Goal: Transaction & Acquisition: Purchase product/service

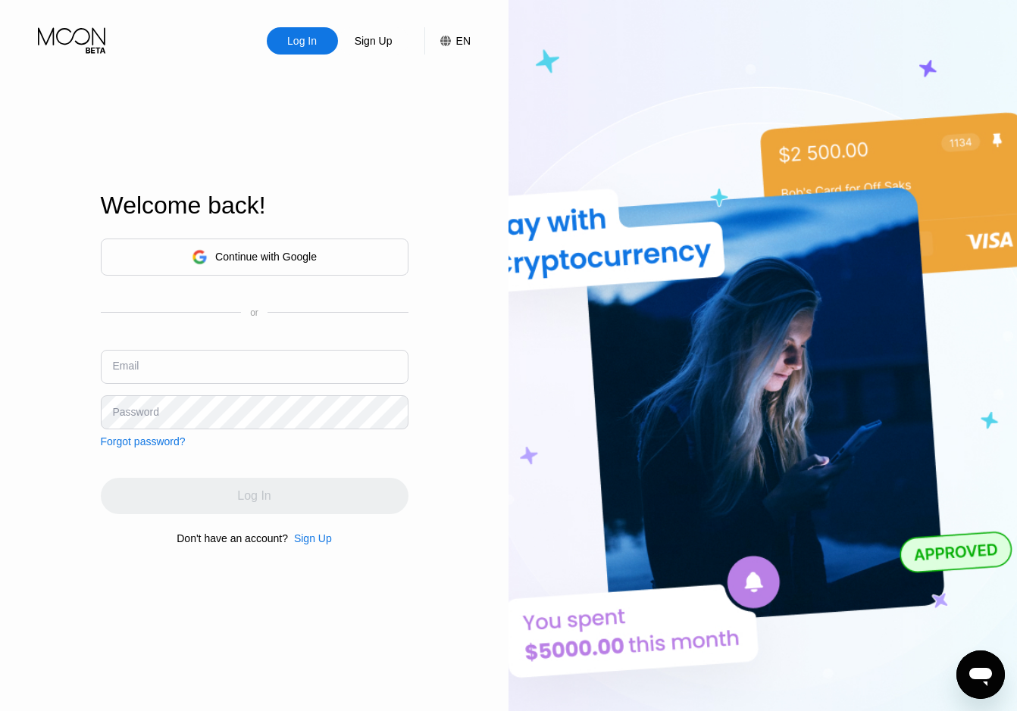
click at [230, 362] on input "text" at bounding box center [255, 367] width 308 height 34
click at [266, 372] on input "text" at bounding box center [255, 367] width 308 height 34
paste input "[EMAIL_ADDRESS][DOMAIN_NAME]"
type input "[EMAIL_ADDRESS][DOMAIN_NAME]"
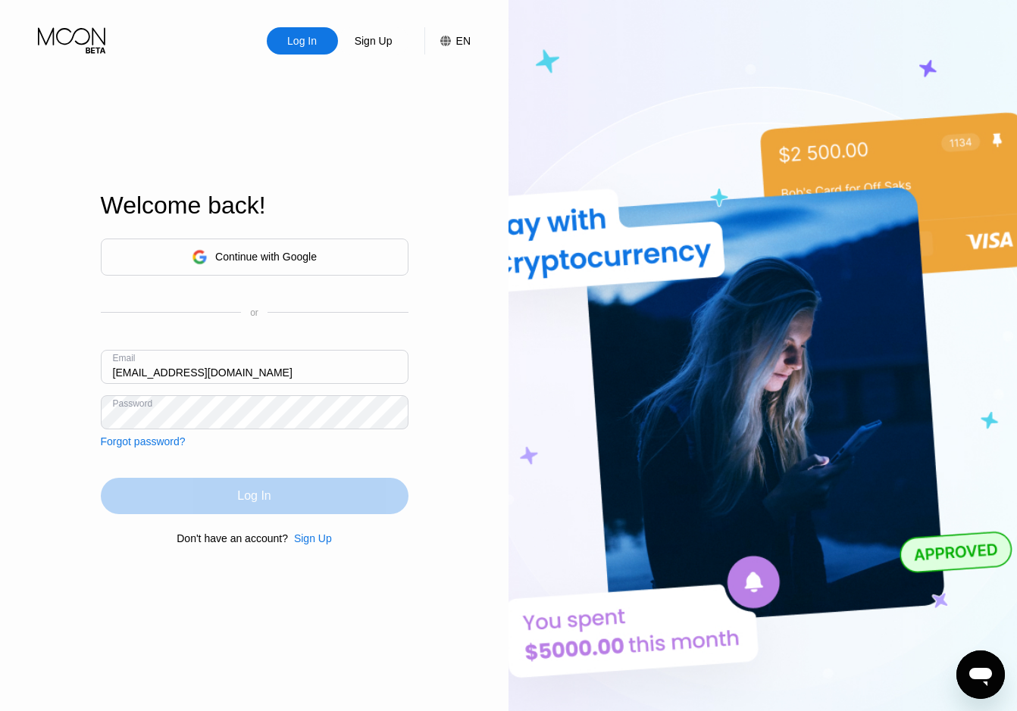
click at [298, 499] on div "Log In" at bounding box center [255, 496] width 308 height 36
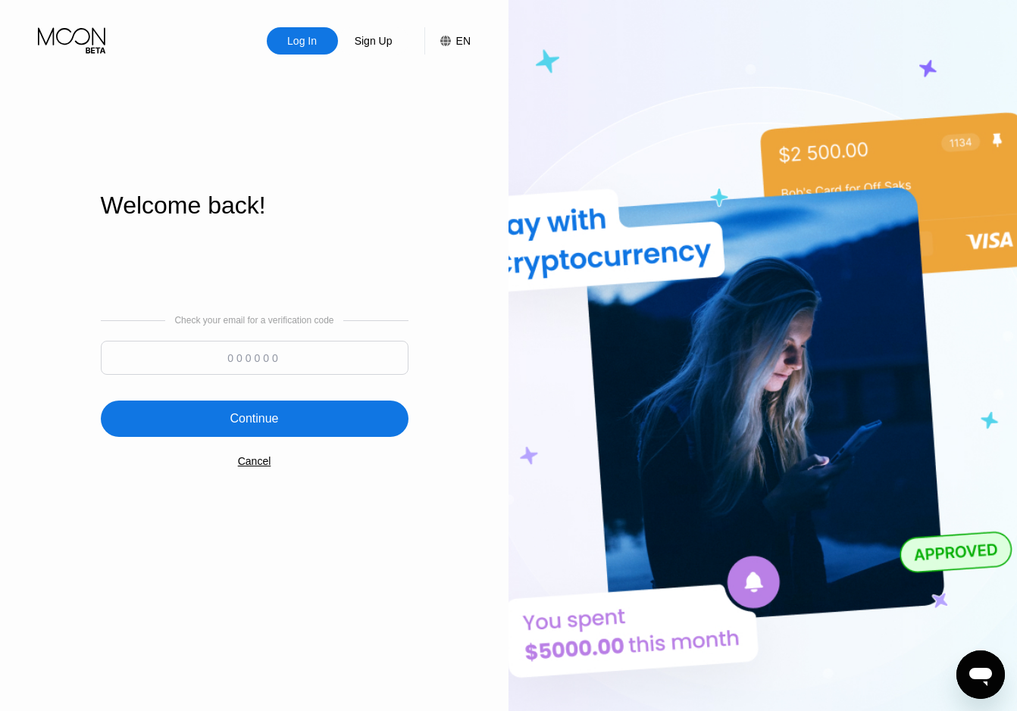
click at [252, 360] on input at bounding box center [255, 358] width 308 height 34
paste input "808668"
type input "808668"
click at [309, 424] on div "Continue" at bounding box center [255, 419] width 308 height 36
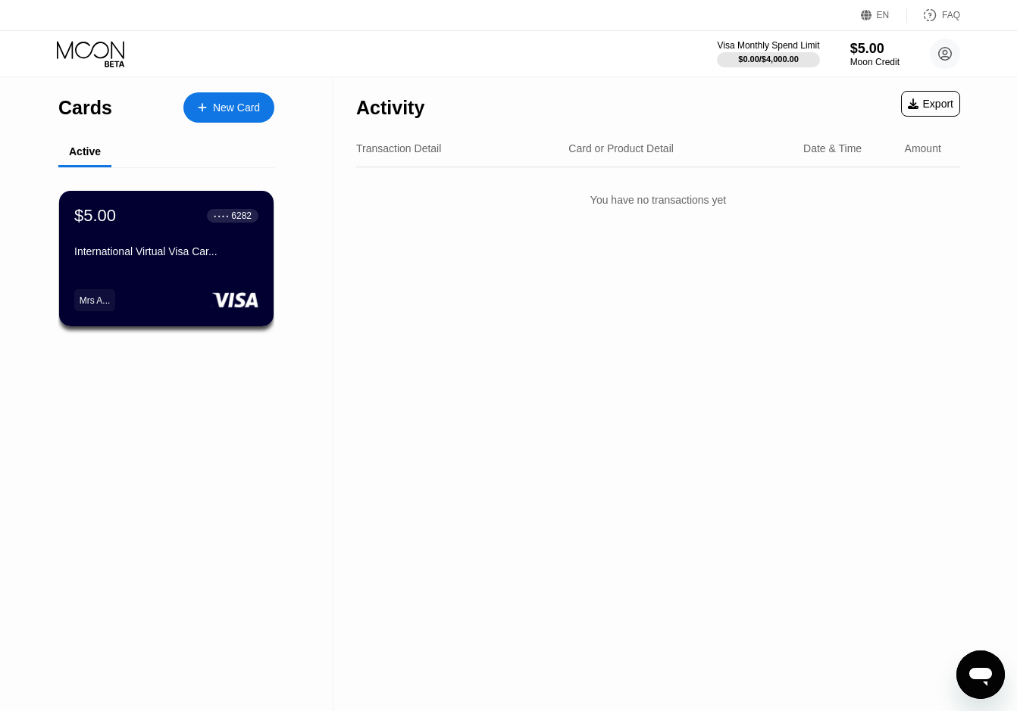
click at [98, 305] on div "Mrs A..." at bounding box center [95, 300] width 31 height 11
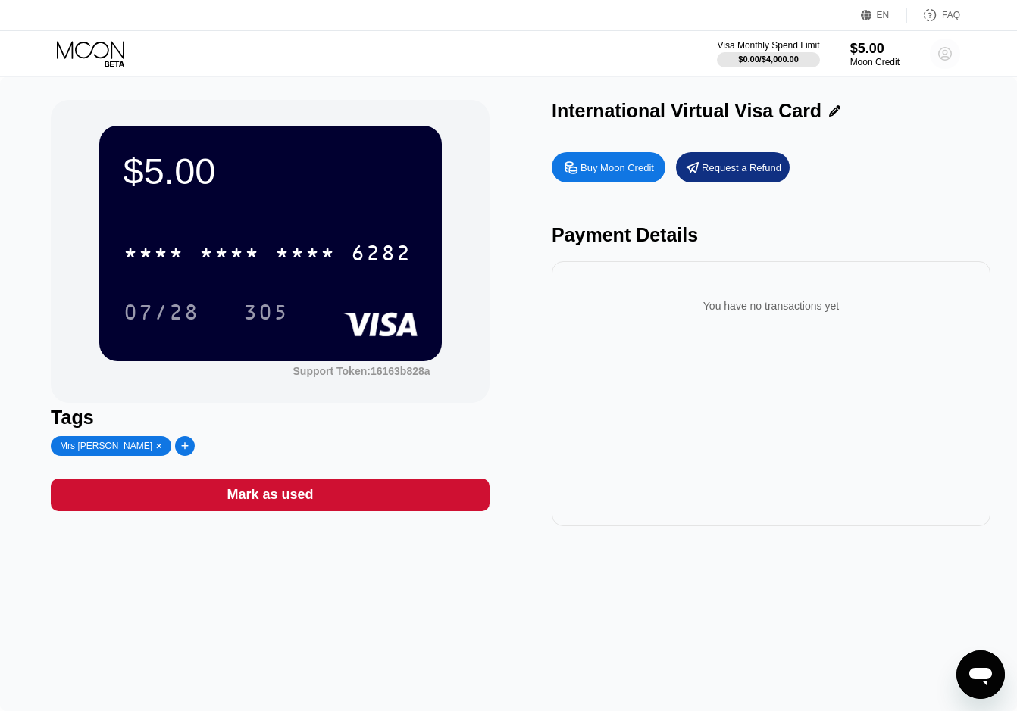
click at [952, 53] on circle at bounding box center [945, 54] width 30 height 30
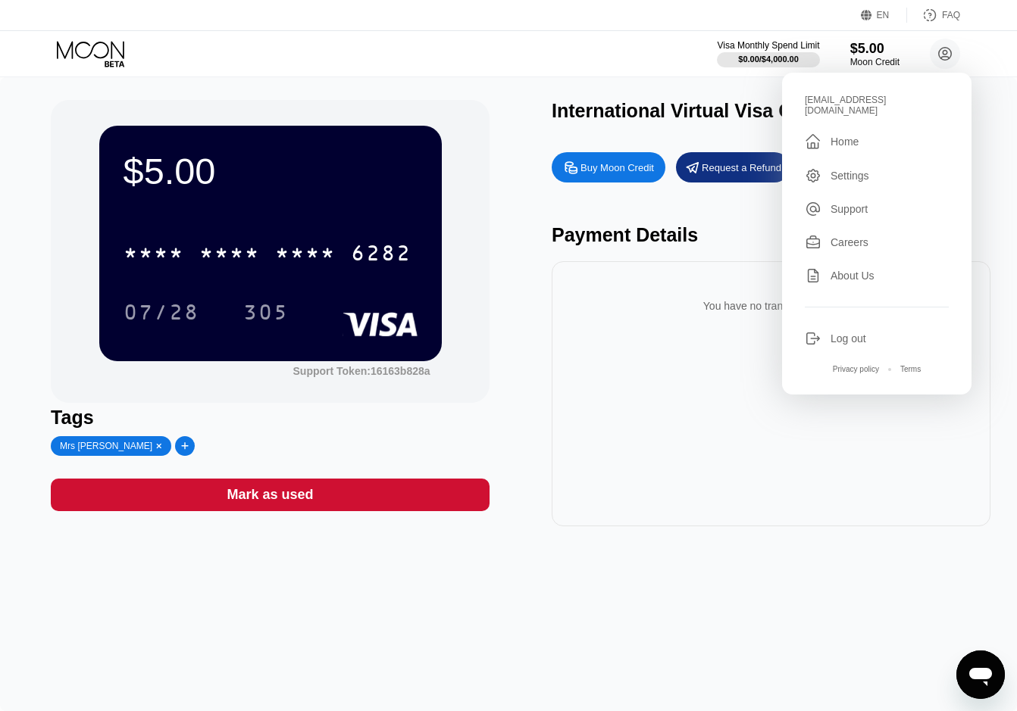
click at [855, 170] on div "Settings" at bounding box center [849, 176] width 39 height 12
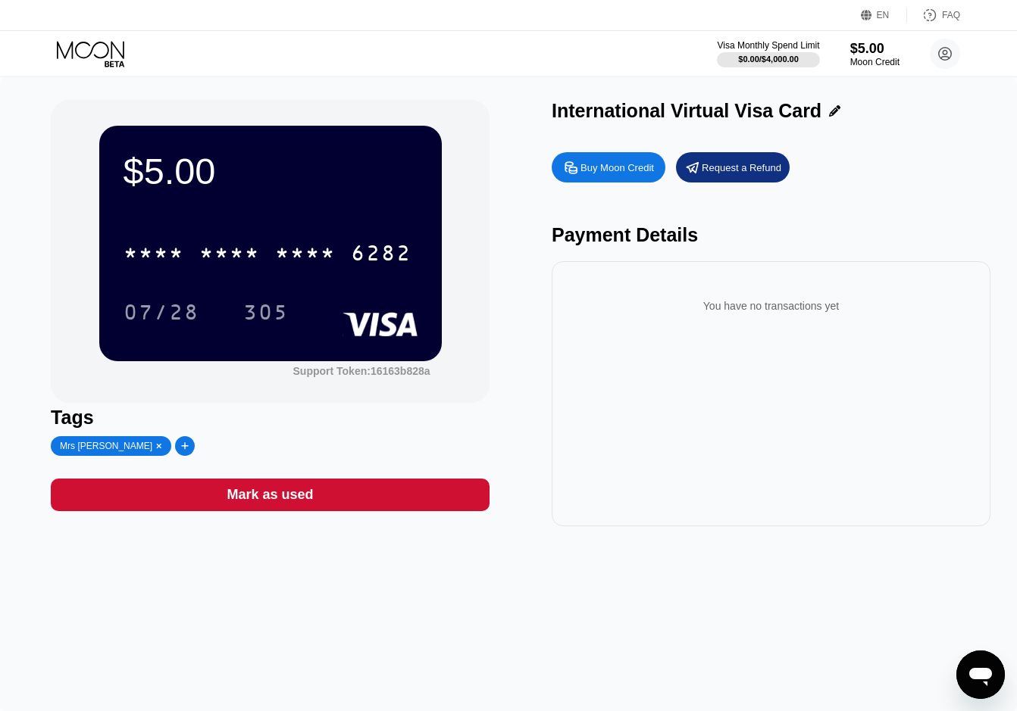
click at [622, 671] on div "$5.00 * * * * * * * * * * * * 6282 07/28 305 Support Token: 16163b828a Tags Mrs…" at bounding box center [508, 394] width 1017 height 634
click at [325, 302] on div "07/28 305" at bounding box center [271, 312] width 294 height 38
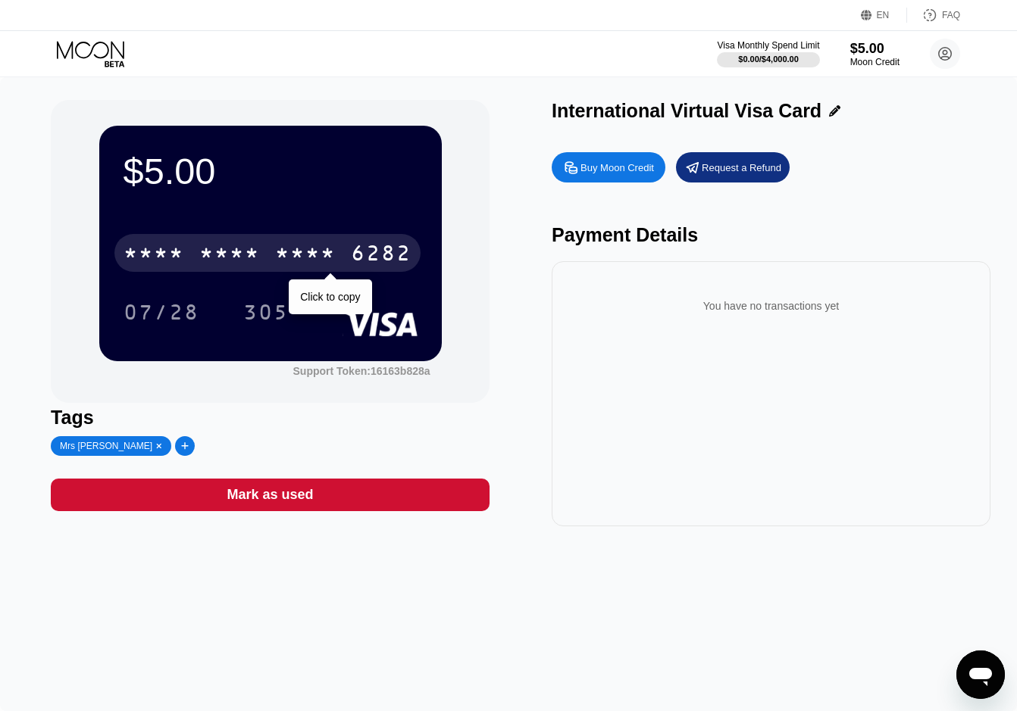
click at [337, 263] on div "* * * * * * * * * * * * 6282" at bounding box center [267, 253] width 306 height 38
click at [340, 258] on div "4513 6500 2741 6282" at bounding box center [267, 253] width 306 height 38
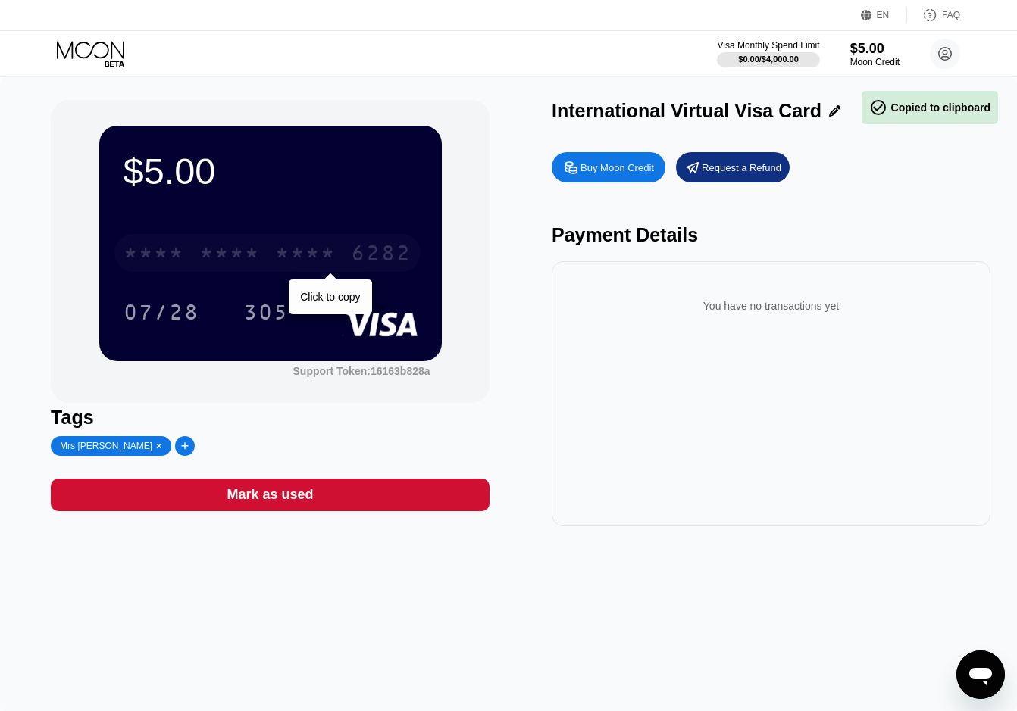
click at [340, 258] on div "* * * * * * * * * * * * 6282" at bounding box center [267, 253] width 306 height 38
click at [326, 299] on div "07/28 305" at bounding box center [271, 312] width 294 height 38
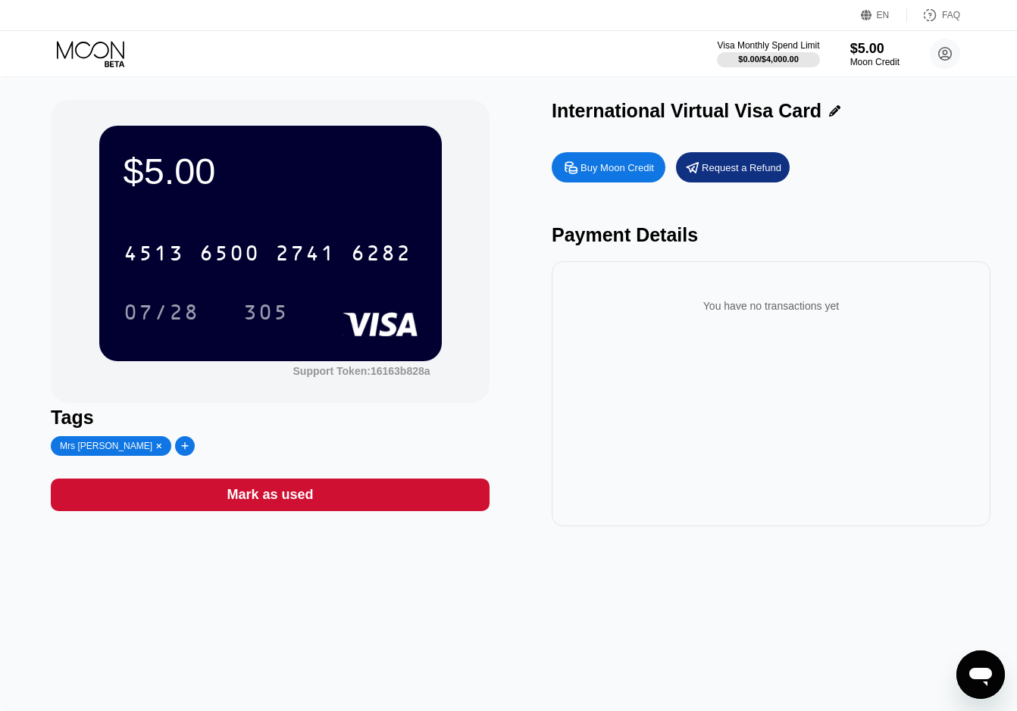
click at [487, 591] on div "$5.00 4513 6500 2741 6282 07/28 305 Support Token: 16163b828a Tags Mrs Aom Kham…" at bounding box center [508, 394] width 1017 height 634
click at [693, 579] on div "$5.00 4513 6500 2741 6282 07/28 305 Support Token: 16163b828a Tags Mrs Aom Kham…" at bounding box center [508, 394] width 1017 height 634
click at [175, 442] on div at bounding box center [185, 446] width 20 height 20
click at [323, 447] on icon at bounding box center [327, 446] width 9 height 9
click at [943, 55] on icon at bounding box center [945, 54] width 8 height 8
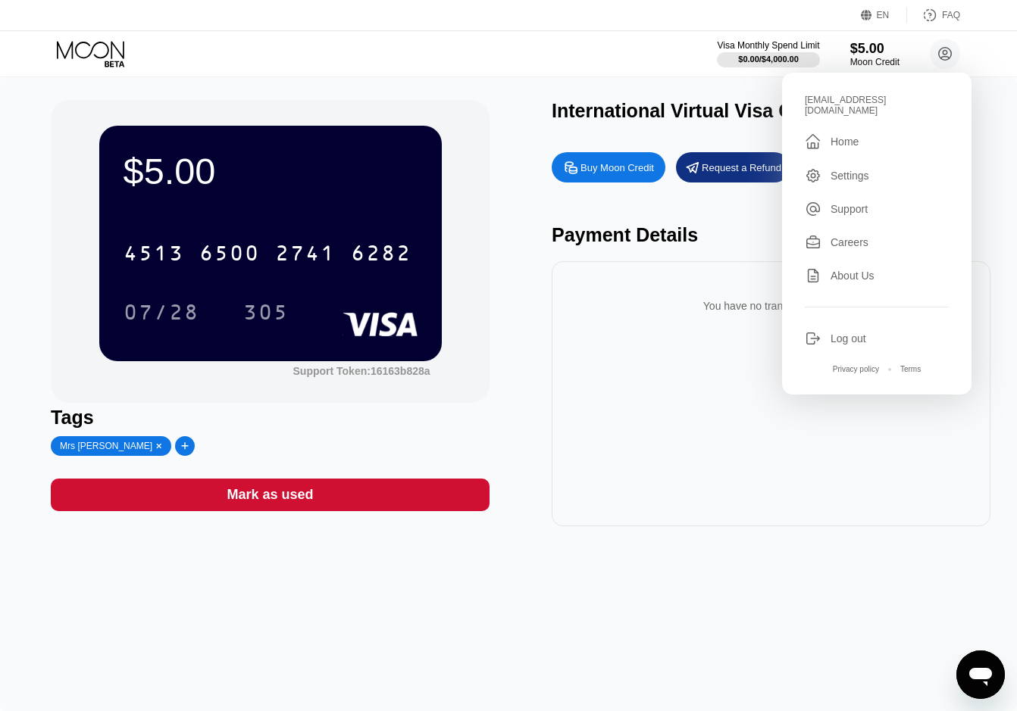
click at [755, 618] on div "$5.00 4513 6500 2741 6282 07/28 305 Support Token: 16163b828a Tags Mrs Aom Kham…" at bounding box center [508, 394] width 1017 height 634
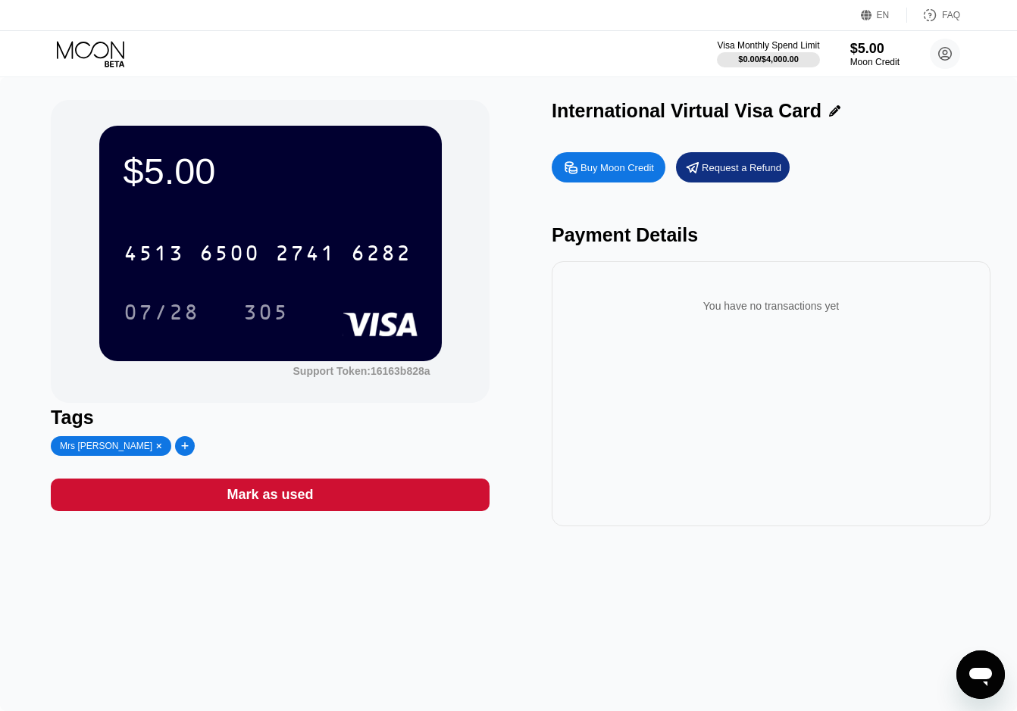
click at [975, 668] on icon "Open messaging window" at bounding box center [980, 674] width 27 height 27
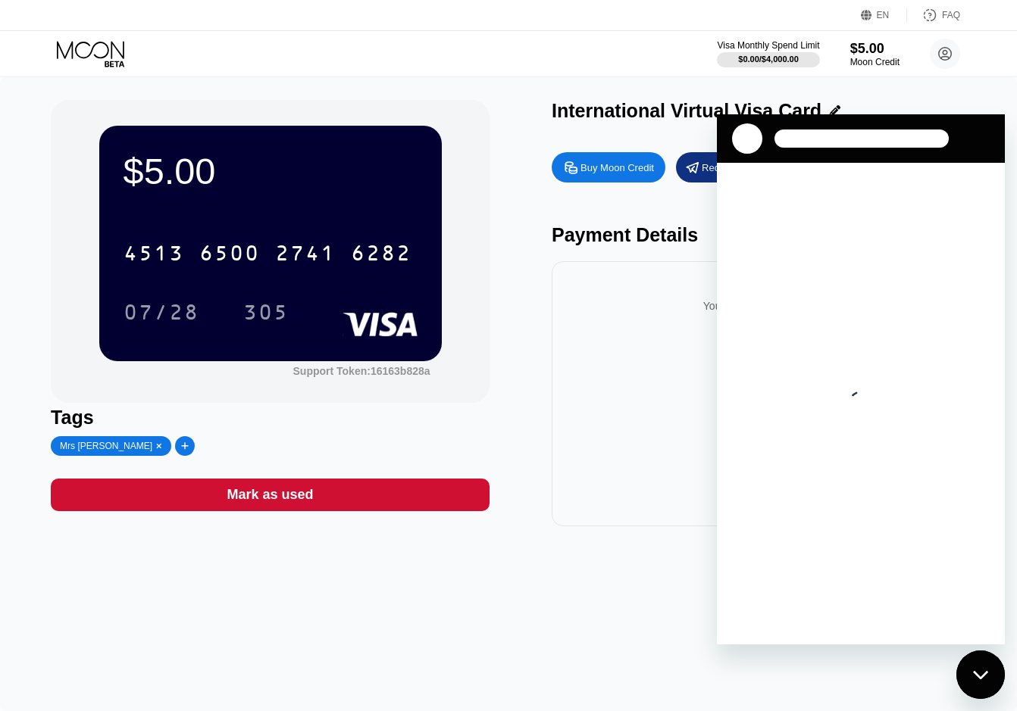
click at [677, 580] on div "$5.00 4513 6500 2741 6282 07/28 305 Support Token: 16163b828a Tags Mrs Aom Kham…" at bounding box center [508, 394] width 1017 height 634
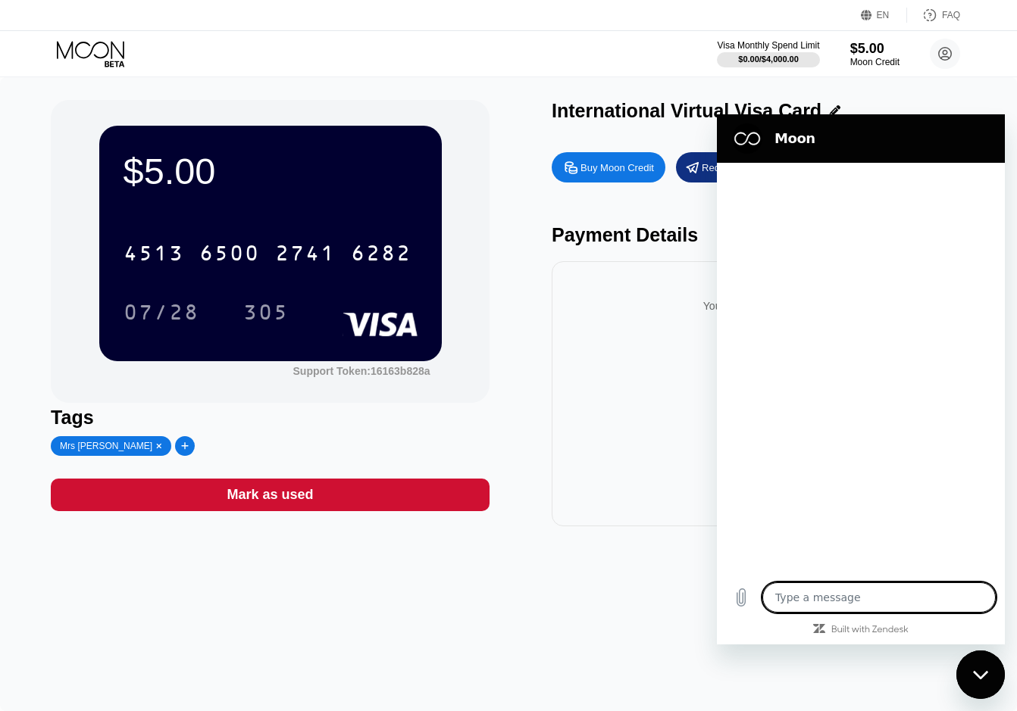
type textarea "x"
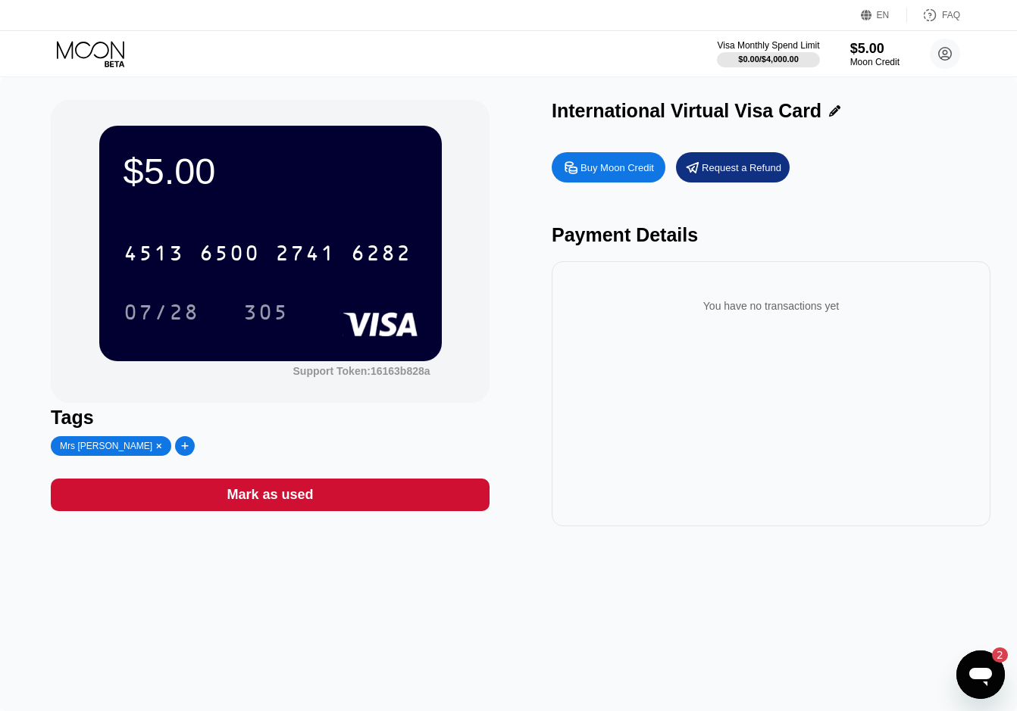
scroll to position [206, 0]
click at [980, 665] on icon "Open messaging window, 2 unread messages" at bounding box center [980, 674] width 27 height 27
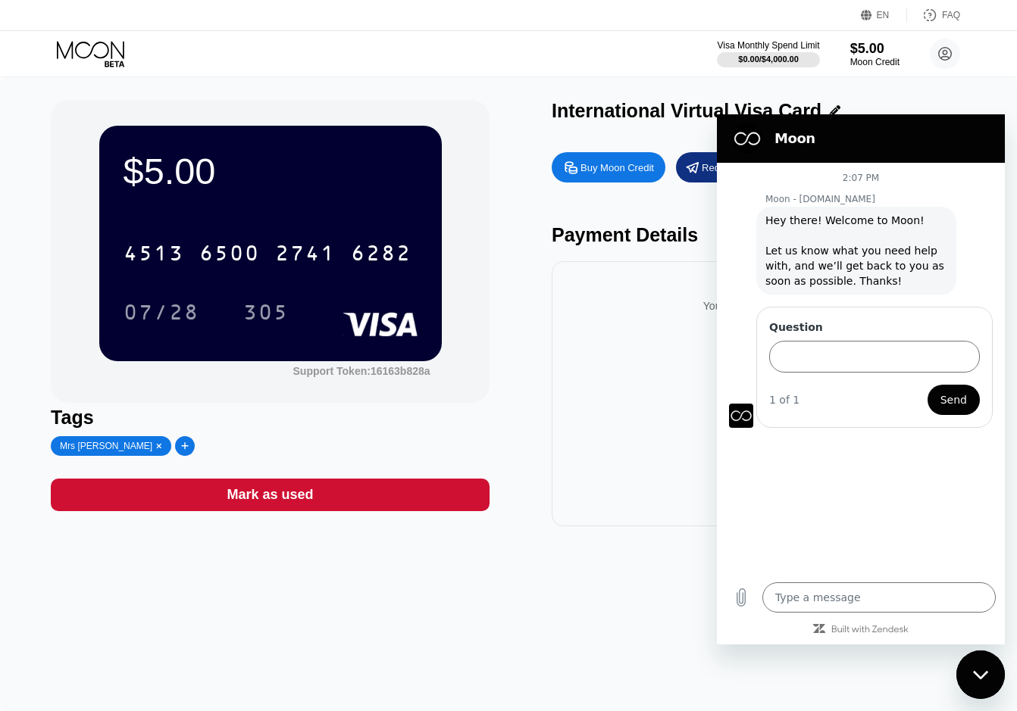
click at [581, 561] on div "$5.00 4513 6500 2741 6282 07/28 305 Support Token: 16163b828a Tags Mrs Aom Kham…" at bounding box center [508, 394] width 1017 height 634
click at [596, 376] on div "You have no transactions yet" at bounding box center [771, 393] width 439 height 265
click at [642, 422] on div "You have no transactions yet" at bounding box center [771, 393] width 439 height 265
click at [997, 80] on div "$5.00 4513 6500 2741 6282 07/28 305 Support Token: 16163b828a Tags Mrs Aom Kham…" at bounding box center [508, 394] width 1017 height 634
click at [613, 414] on div "You have no transactions yet" at bounding box center [771, 393] width 439 height 265
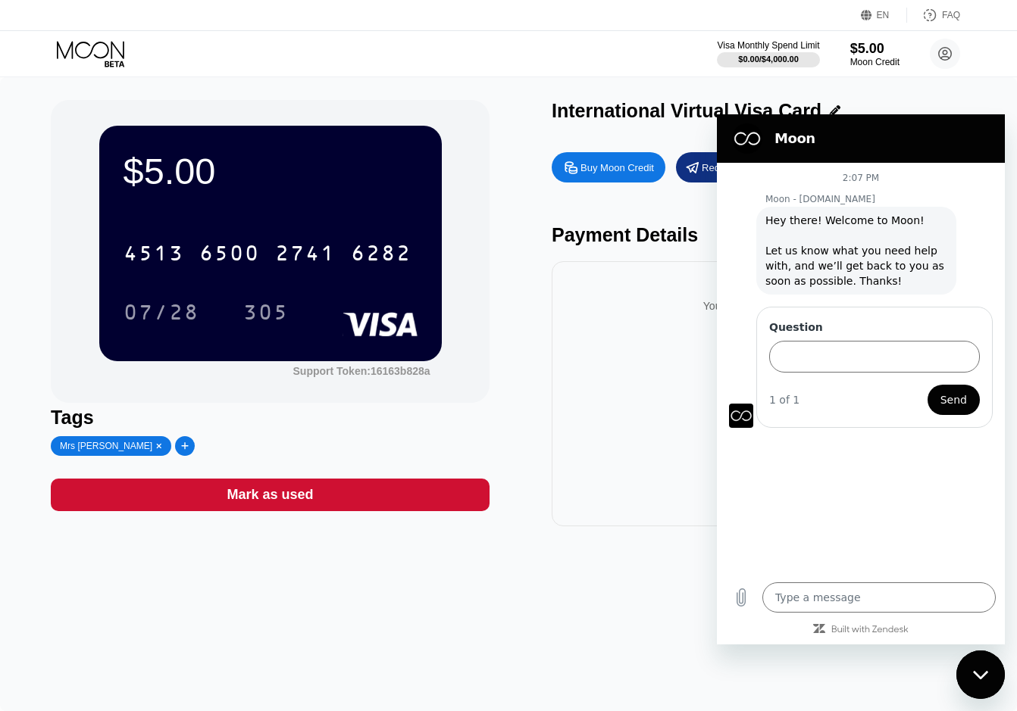
click at [605, 652] on div "$5.00 4513 6500 2741 6282 07/28 305 Support Token: 16163b828a Tags Mrs Aom Kham…" at bounding box center [508, 394] width 1017 height 634
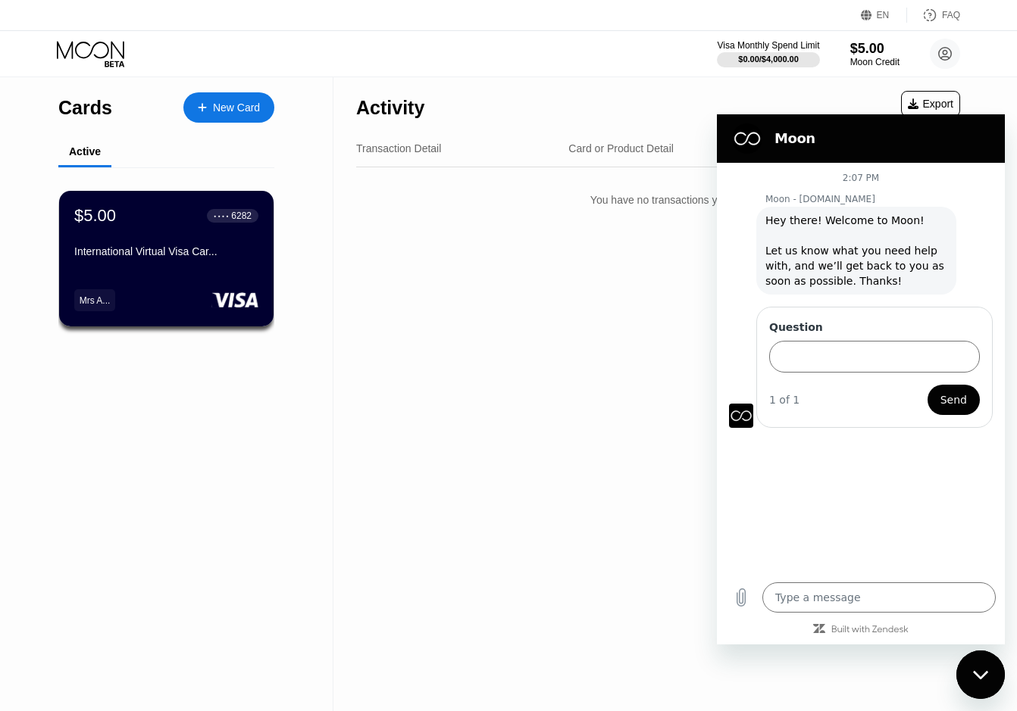
click at [630, 574] on div "Activity Export Transaction Detail Card or Product Detail Date & Time Amount Yo…" at bounding box center [657, 394] width 649 height 634
click at [646, 55] on div "Visa Monthly Spend Limit $0.00 / $4,000.00 $5.00 Moon Credit mrsaomkham@gmail.c…" at bounding box center [508, 53] width 1017 height 45
click at [510, 513] on div "Activity Export Transaction Detail Card or Product Detail Date & Time Amount Yo…" at bounding box center [657, 394] width 649 height 634
click at [980, 663] on div "Close messaging window" at bounding box center [980, 674] width 45 height 45
type textarea "x"
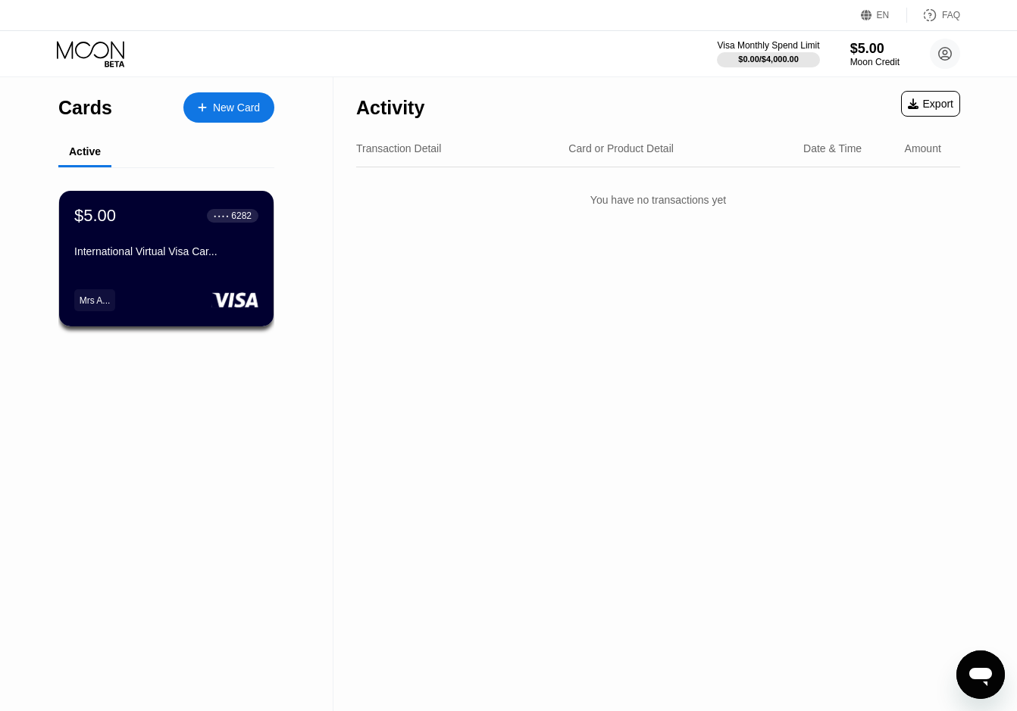
click at [240, 95] on div "New Card" at bounding box center [228, 107] width 91 height 30
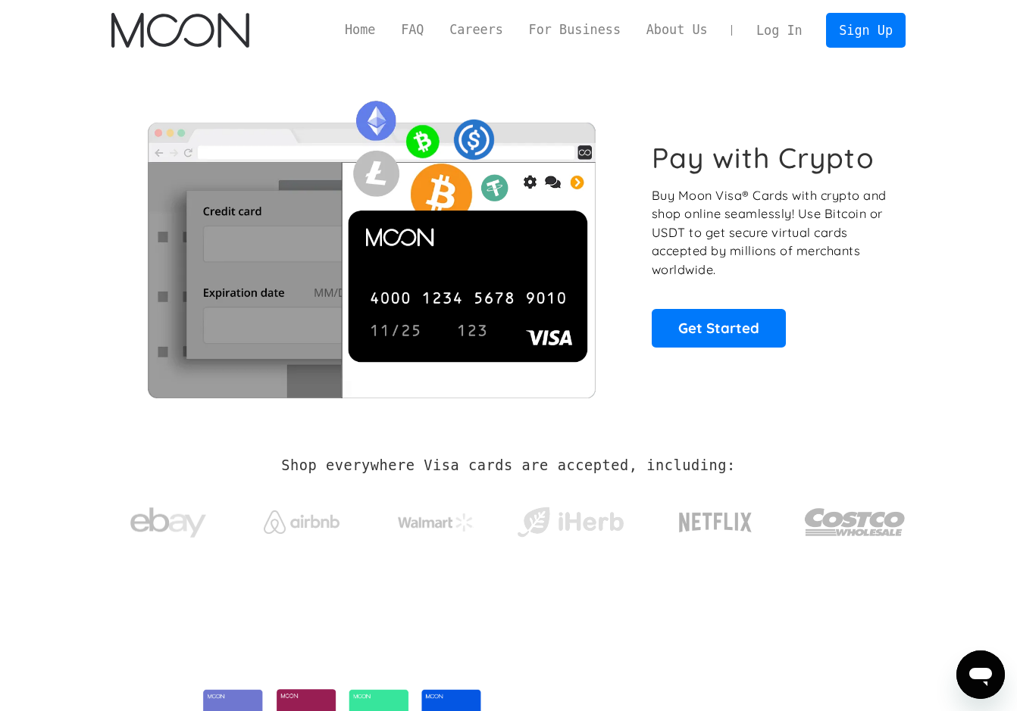
click at [723, 351] on div "Pay with Crypto Buy Moon Visa® Cards with crypto and shop online seamlessly! Us…" at bounding box center [508, 244] width 794 height 308
click at [746, 333] on link "Get Started" at bounding box center [719, 328] width 134 height 38
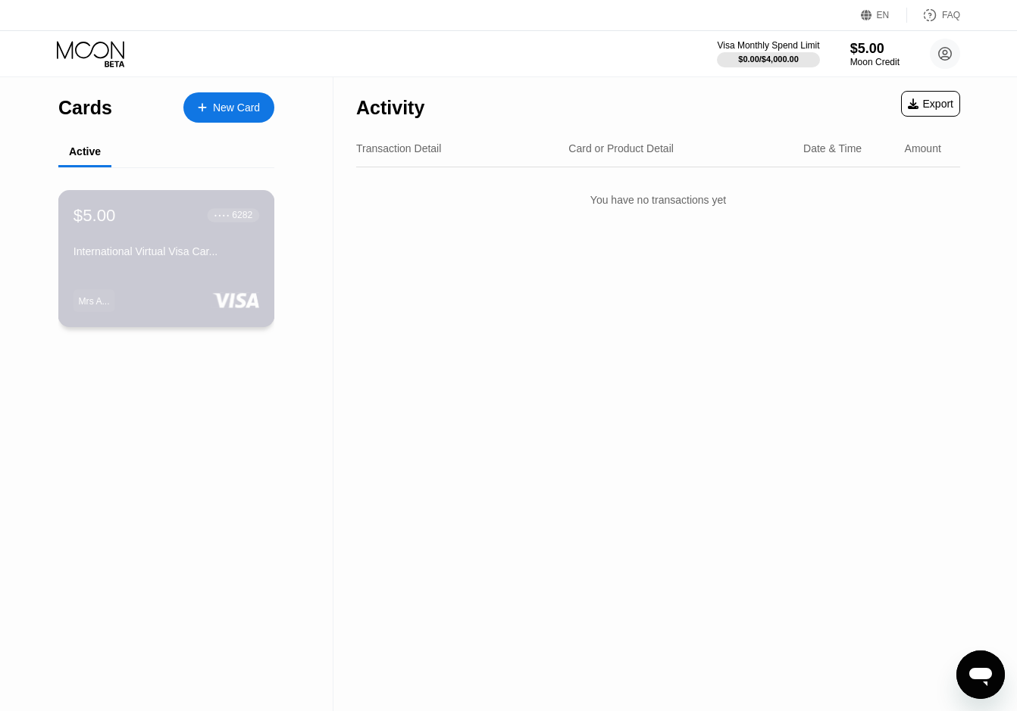
click at [203, 258] on div "International Virtual Visa Car..." at bounding box center [166, 251] width 186 height 12
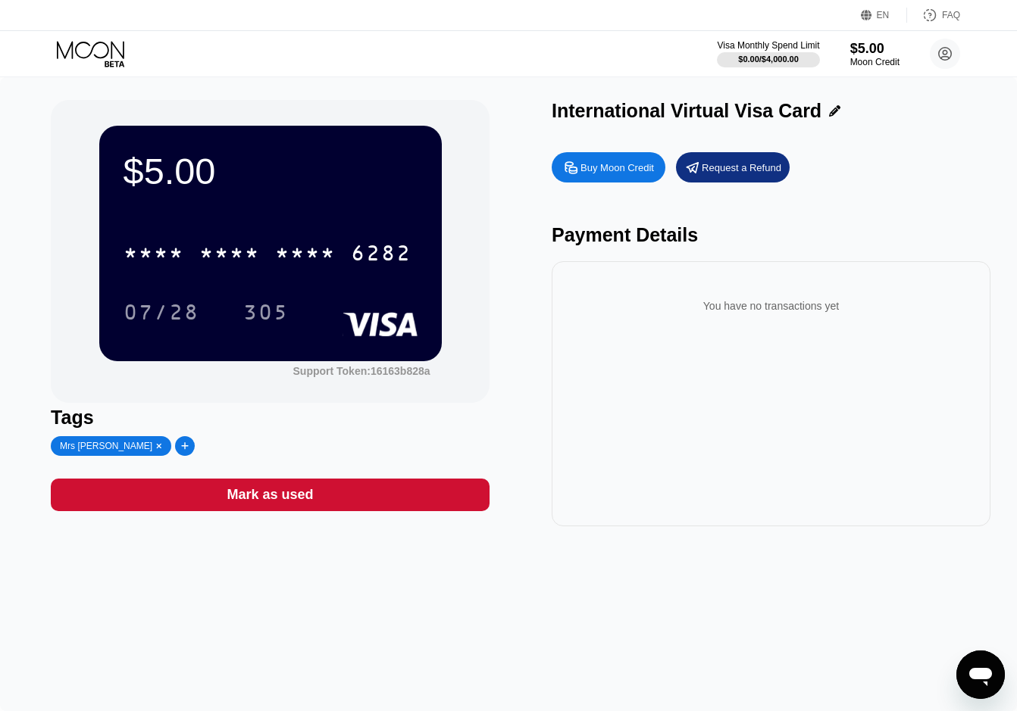
click at [588, 174] on div "Buy Moon Credit" at bounding box center [616, 167] width 73 height 13
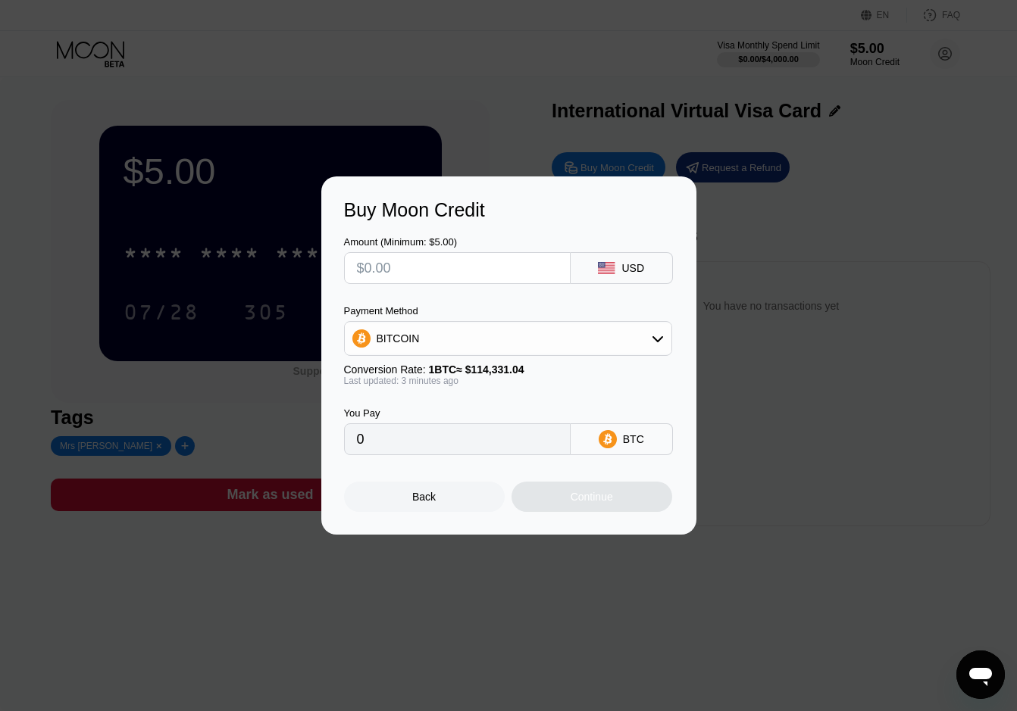
click at [226, 374] on div "Buy Moon Credit Amount (Minimum: $5.00) USD Payment Method BITCOIN Conversion R…" at bounding box center [508, 356] width 1017 height 358
click at [427, 486] on div "Back Continue" at bounding box center [509, 483] width 330 height 57
click at [423, 498] on div "Back" at bounding box center [423, 497] width 23 height 12
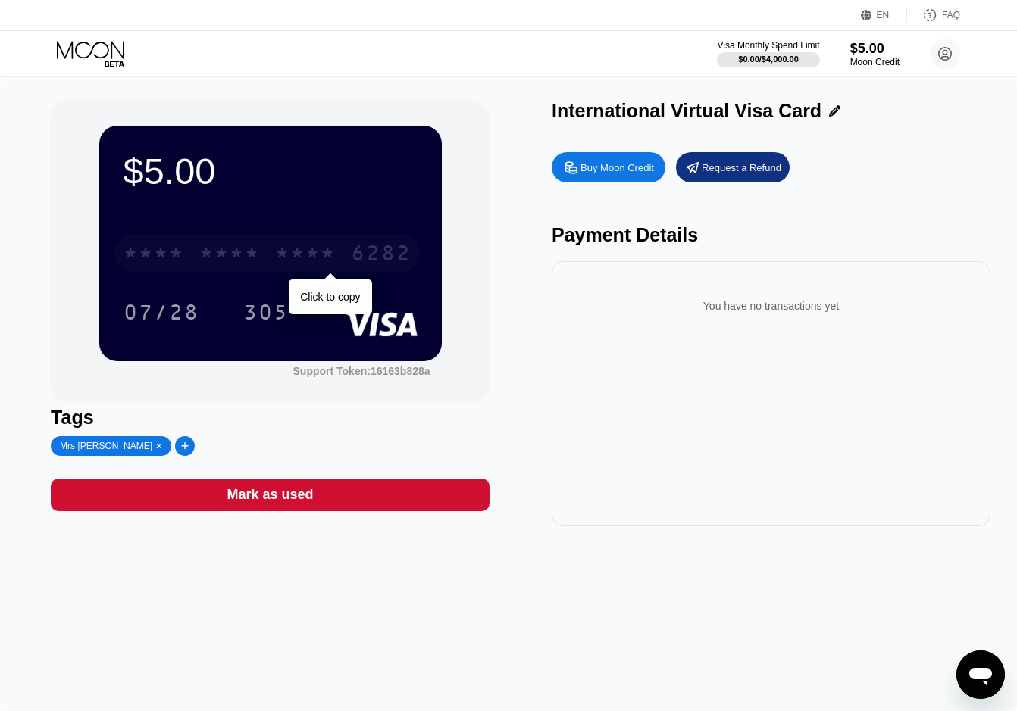
click at [324, 252] on div "* * * *" at bounding box center [305, 255] width 61 height 24
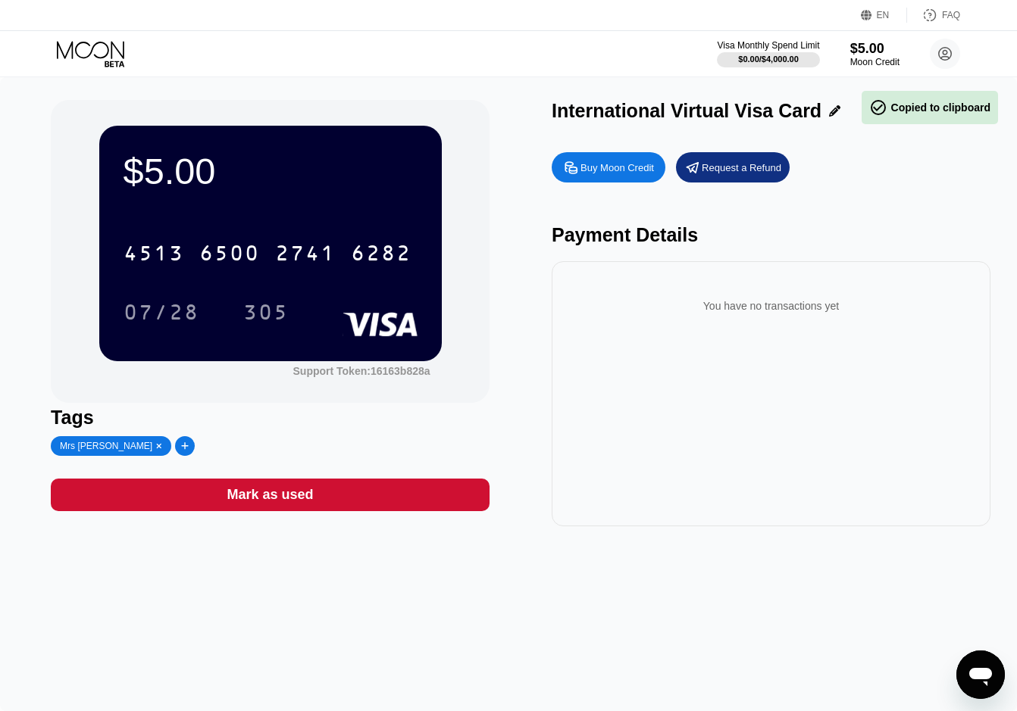
click at [319, 301] on div "07/28 305" at bounding box center [271, 312] width 294 height 38
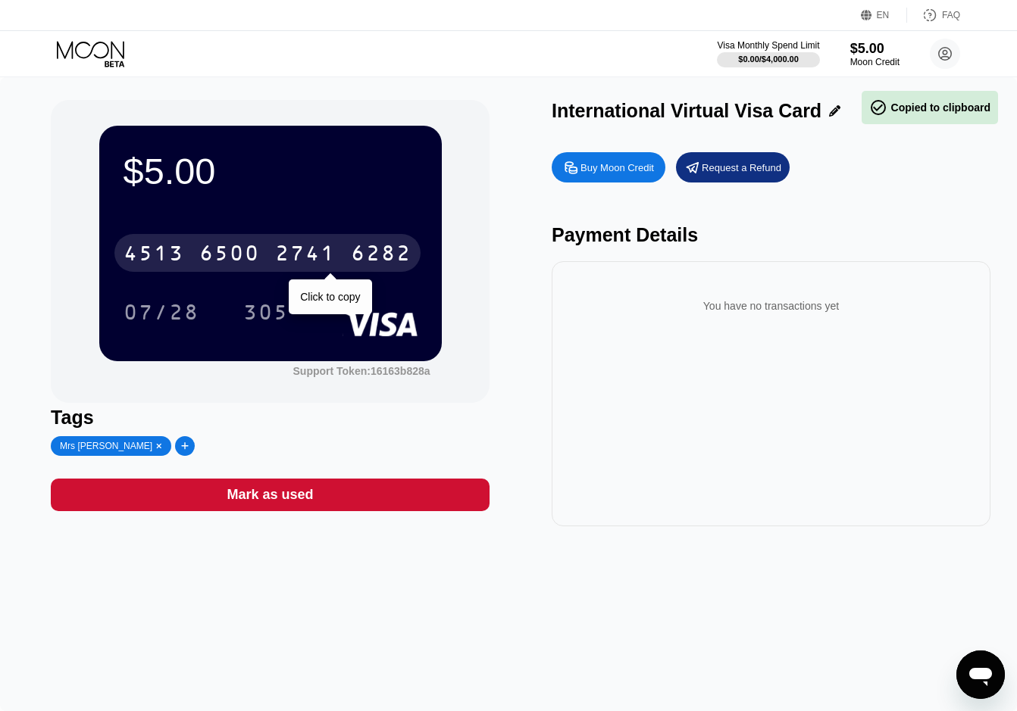
click at [324, 258] on div "2741" at bounding box center [305, 255] width 61 height 24
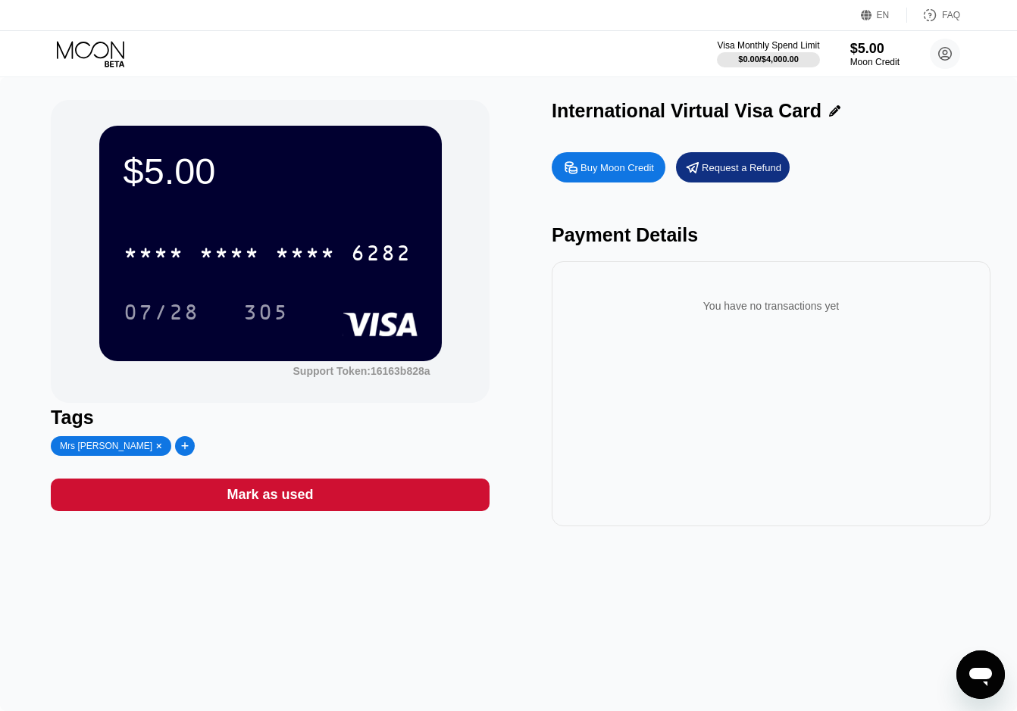
click at [949, 386] on div "You have no transactions yet" at bounding box center [771, 393] width 439 height 265
